Goal: Obtain resource: Download file/media

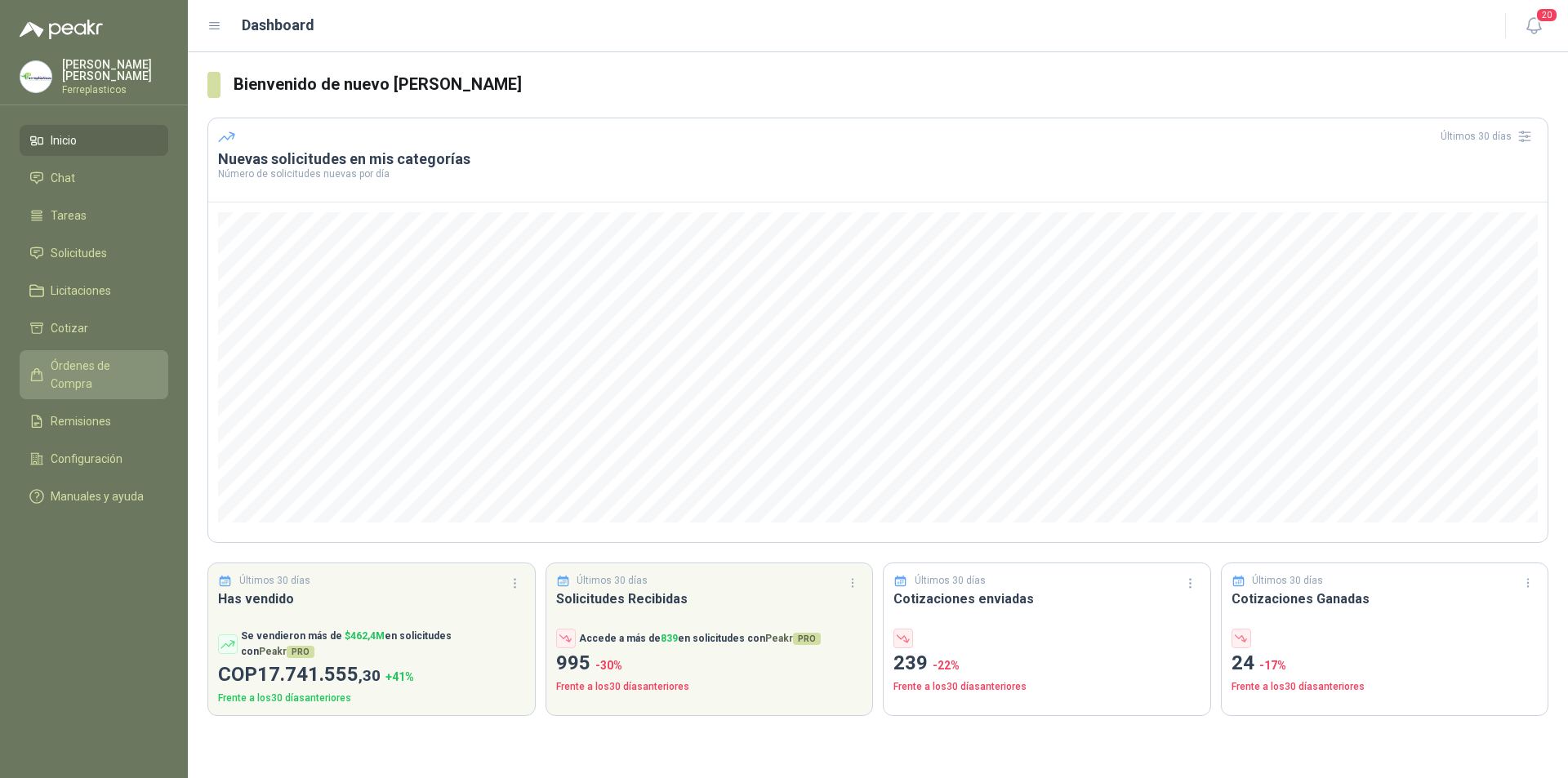
click at [129, 365] on span "Órdenes de Compra" at bounding box center [102, 375] width 102 height 36
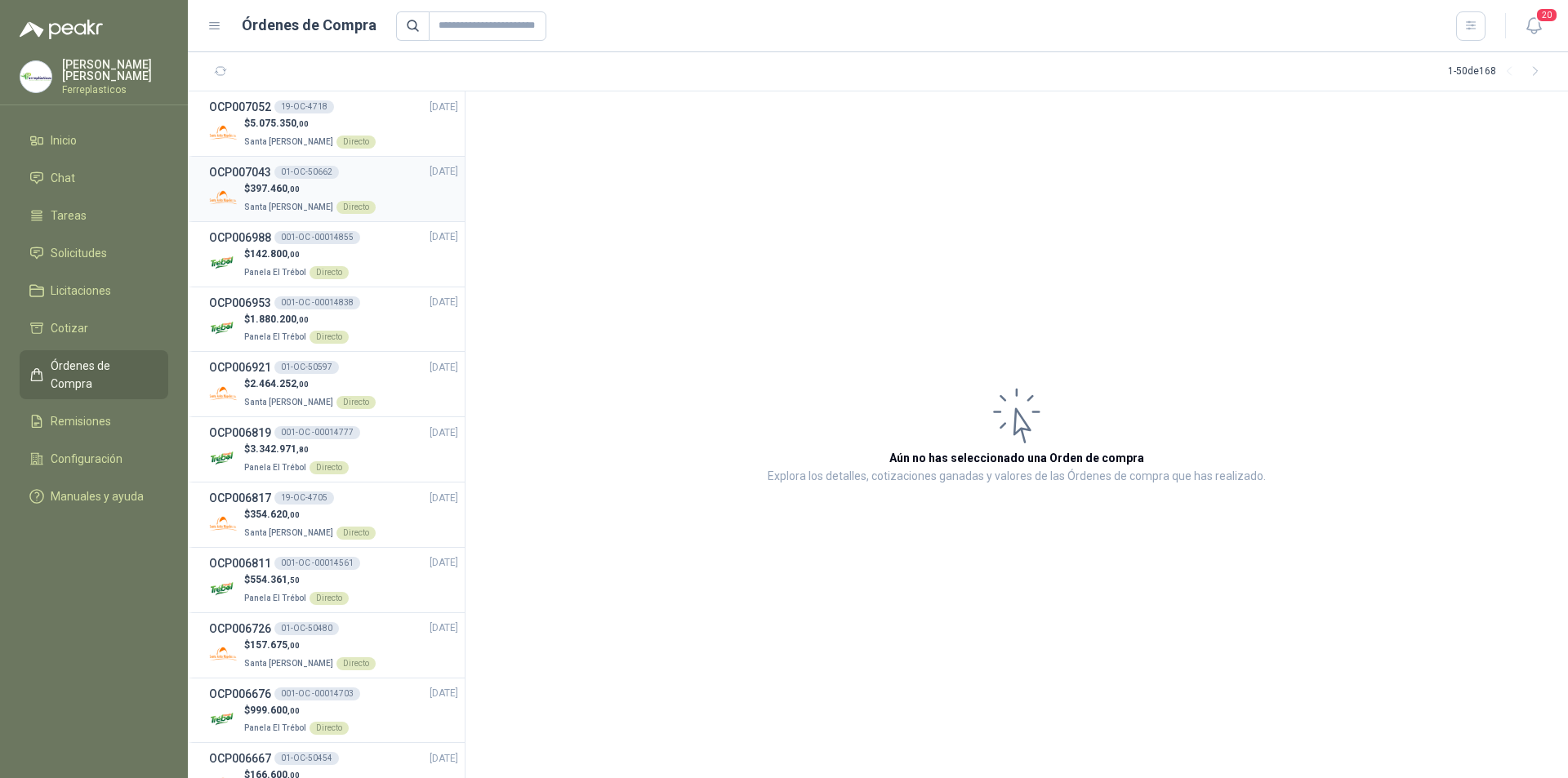
click at [430, 171] on span "[DATE]" at bounding box center [444, 172] width 28 height 16
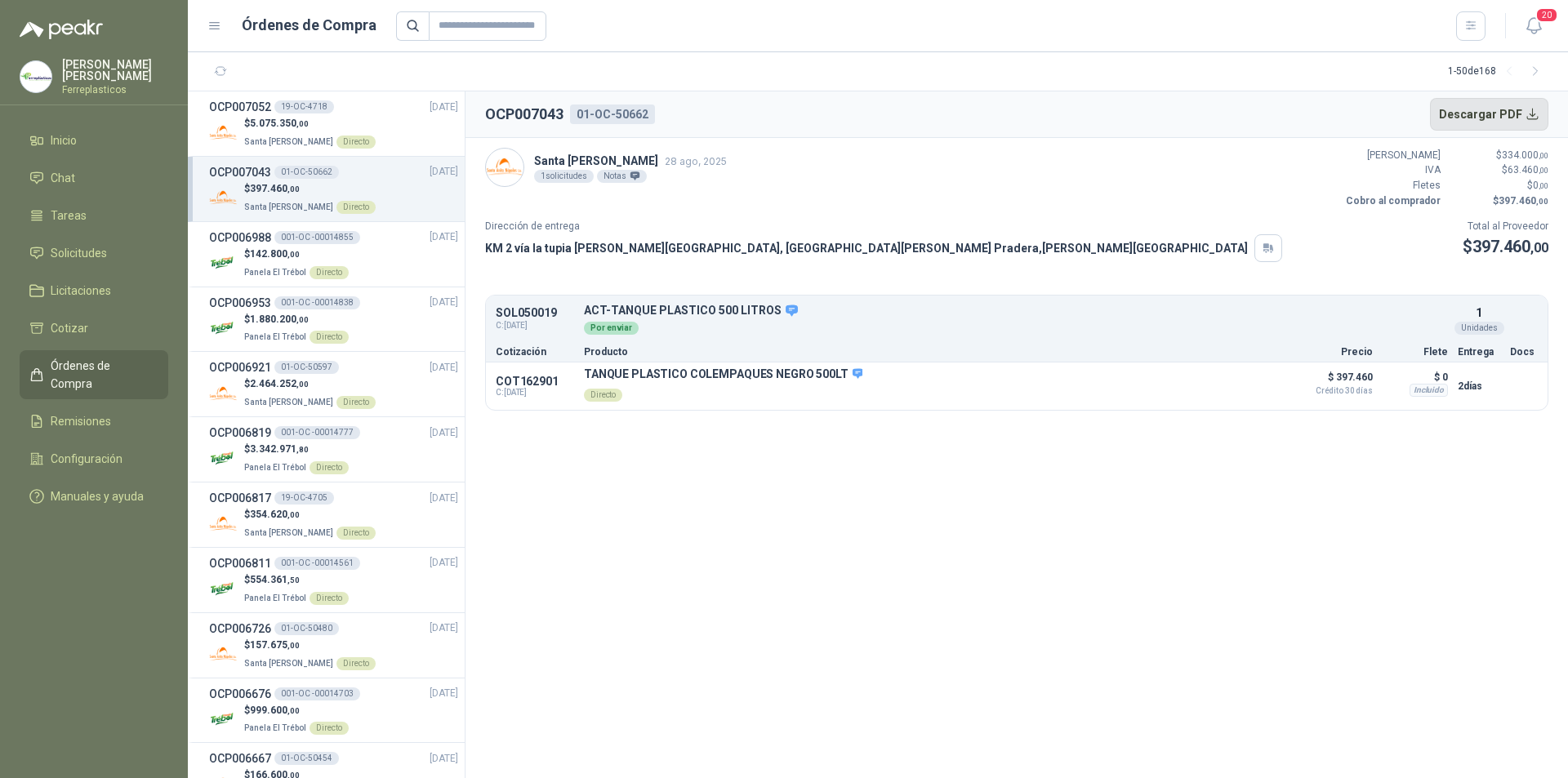
click at [1473, 120] on button "Descargar PDF" at bounding box center [1489, 114] width 119 height 32
click at [304, 118] on span "5.075.350 ,00" at bounding box center [280, 124] width 59 height 12
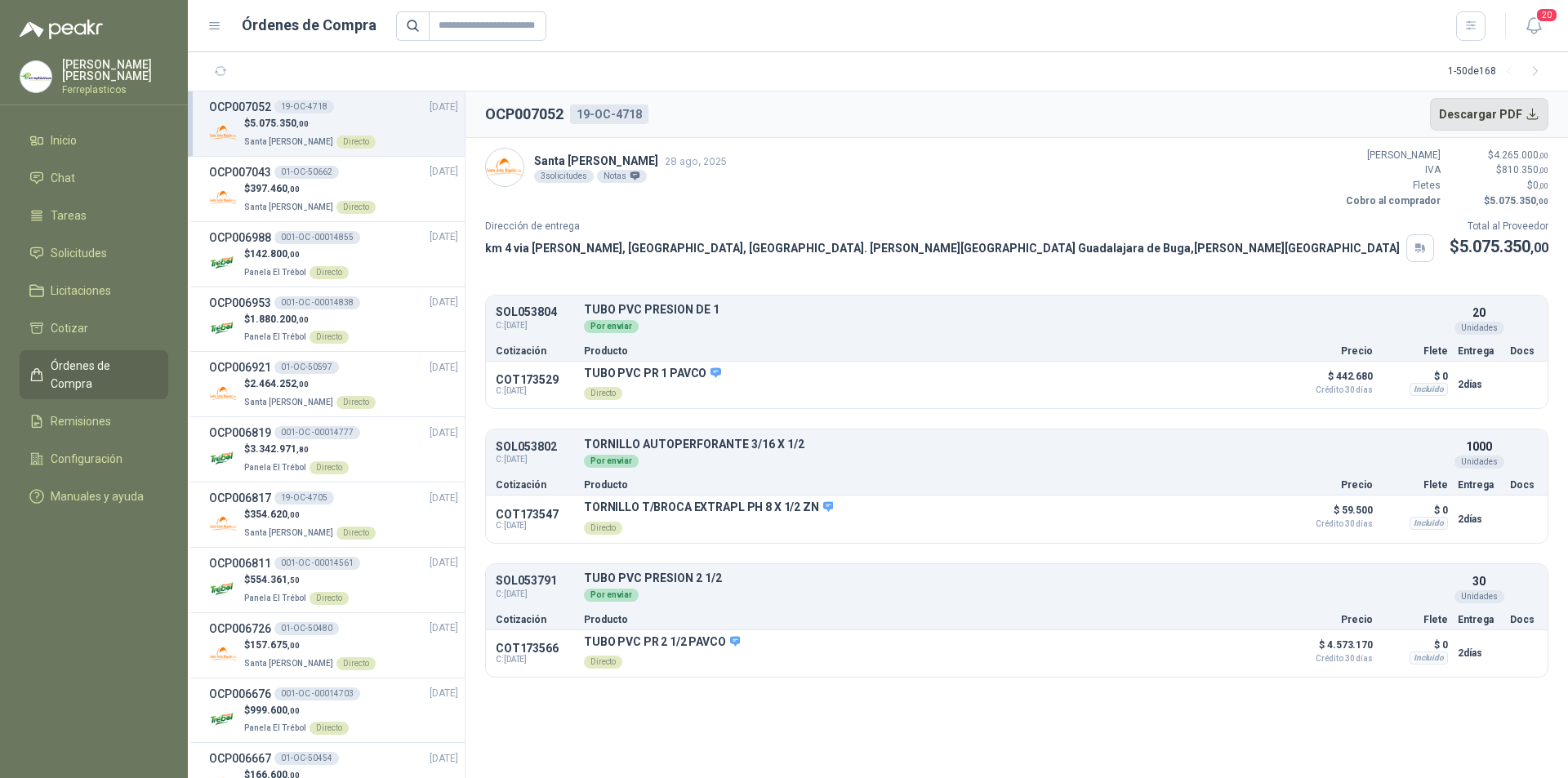
click at [1457, 128] on button "Descargar PDF" at bounding box center [1489, 114] width 119 height 32
